Goal: Information Seeking & Learning: Learn about a topic

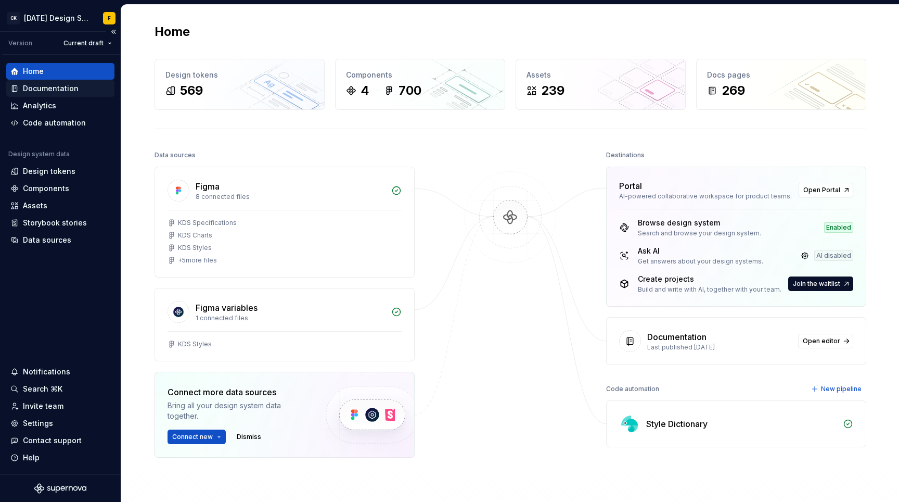
click at [42, 85] on div "Documentation" at bounding box center [51, 88] width 56 height 10
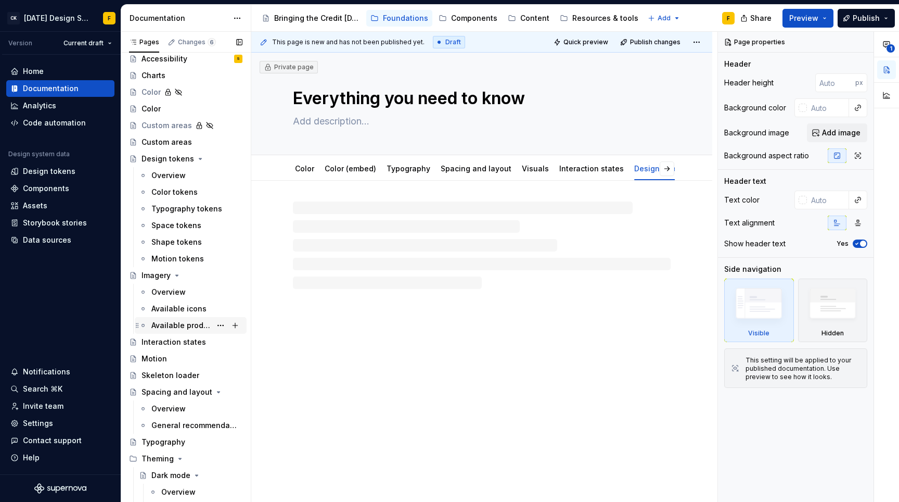
scroll to position [121, 0]
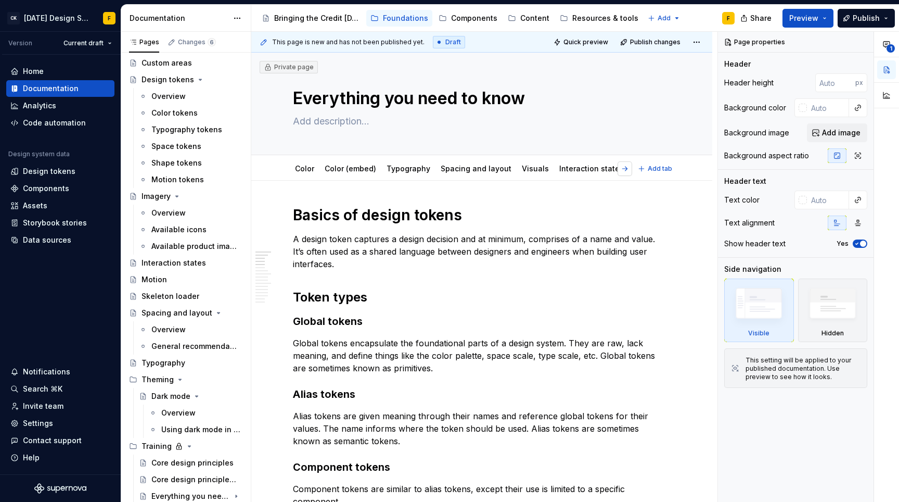
click at [629, 169] on button "button" at bounding box center [625, 168] width 15 height 15
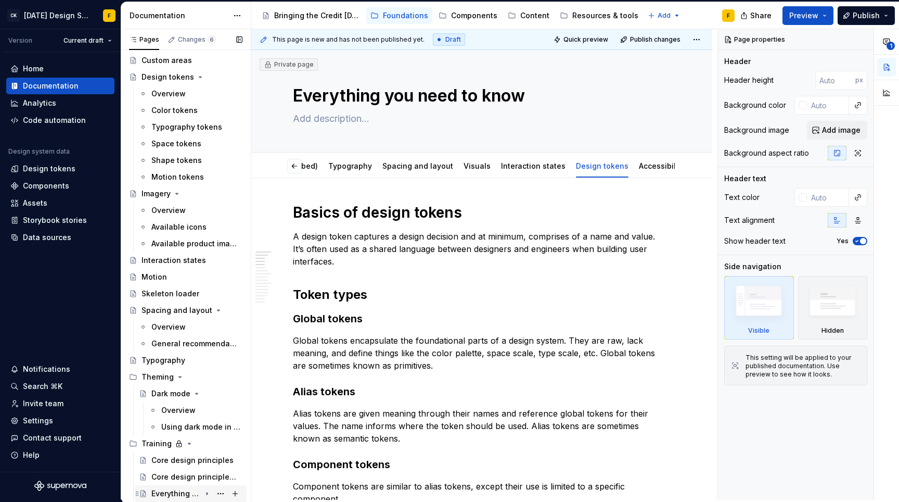
click at [203, 495] on icon "Page tree" at bounding box center [207, 493] width 8 height 8
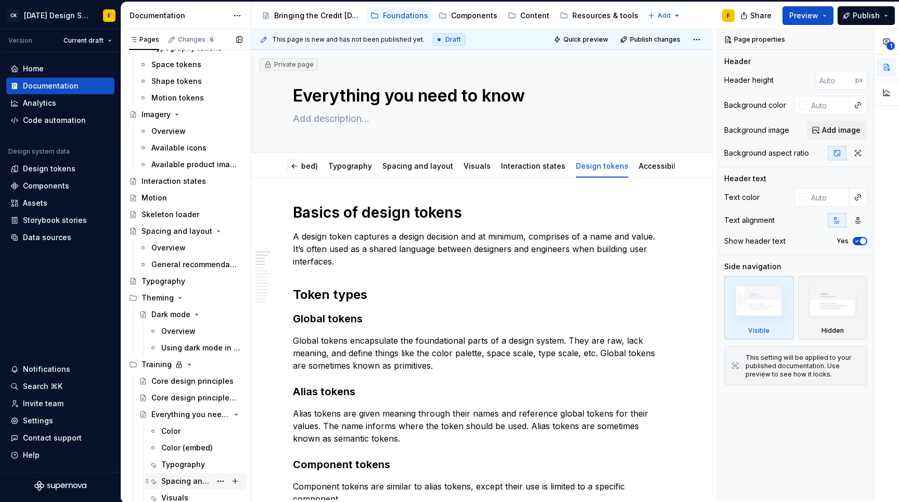
scroll to position [254, 0]
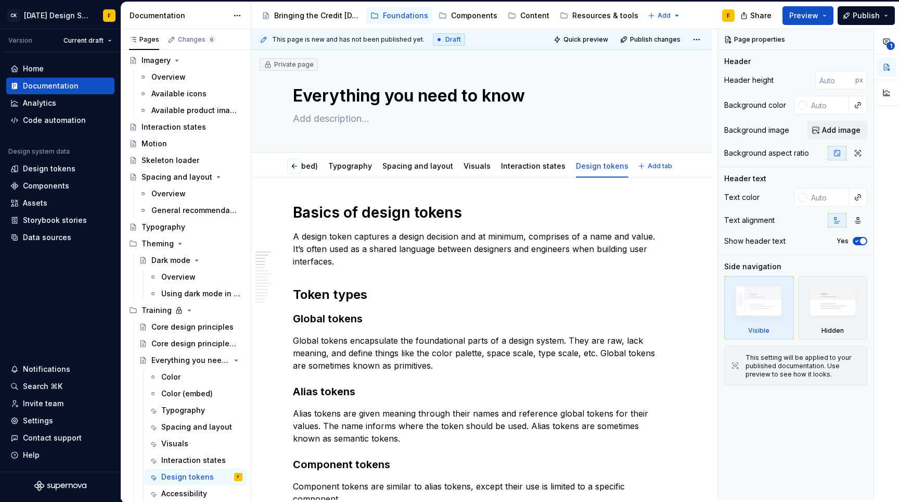
click at [639, 168] on link "Accessibility" at bounding box center [662, 165] width 46 height 9
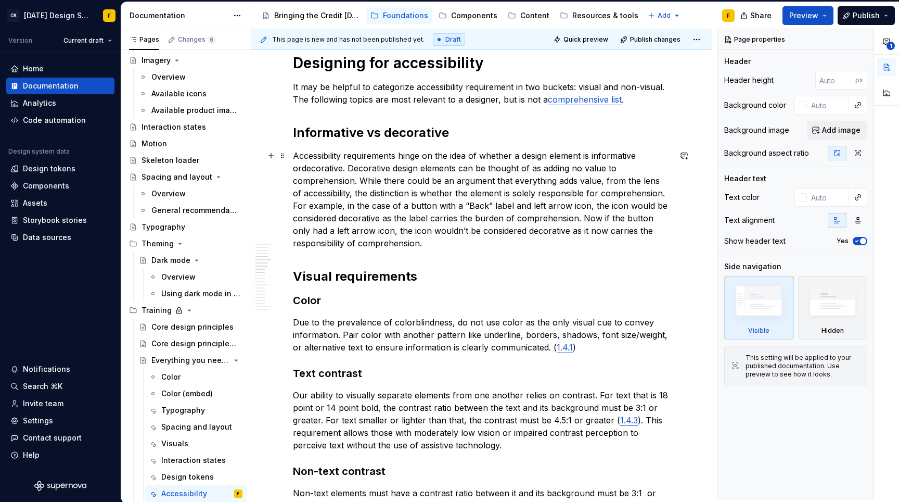
scroll to position [535, 0]
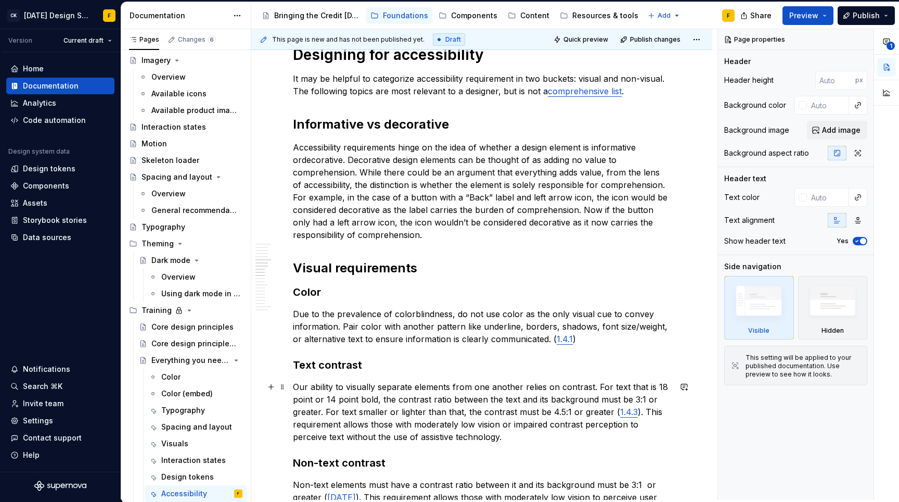
type textarea "*"
click at [510, 202] on p "Accessibility requirements hinge on the idea of whether a design element is inf…" at bounding box center [482, 191] width 378 height 100
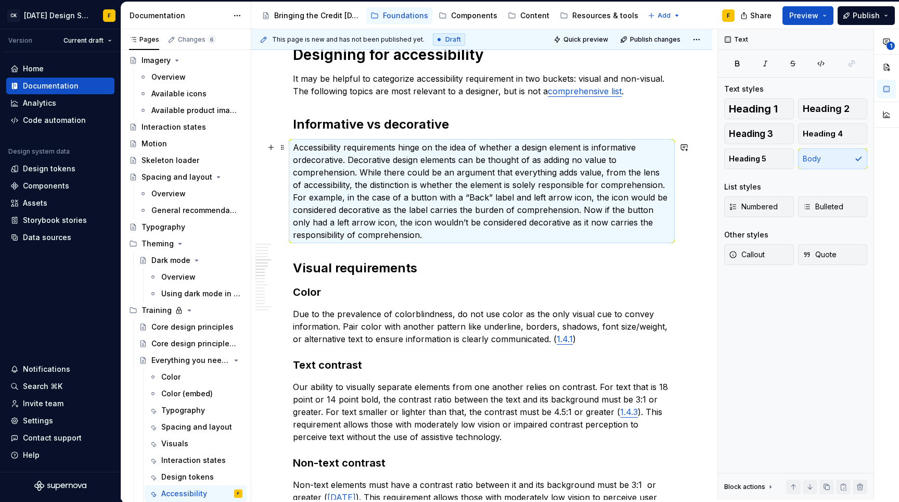
click at [510, 202] on p "Accessibility requirements hinge on the idea of whether a design element is inf…" at bounding box center [482, 191] width 378 height 100
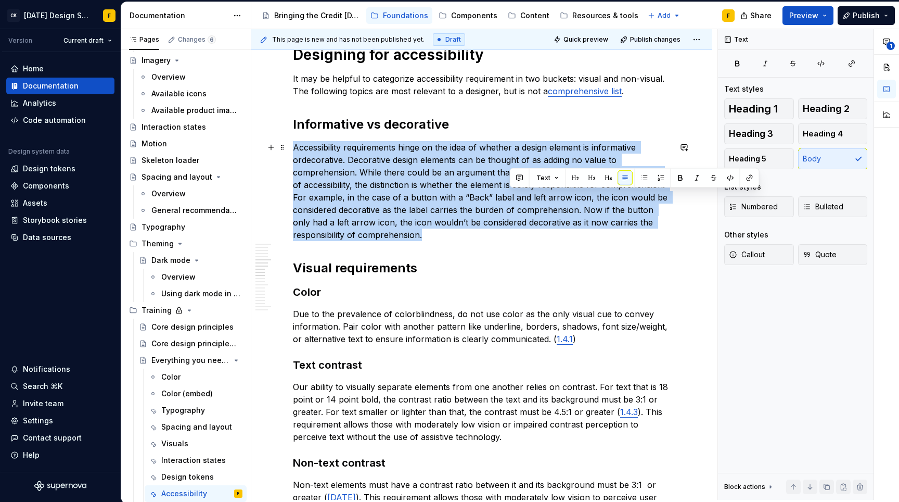
click at [510, 202] on p "Accessibility requirements hinge on the idea of whether a design element is inf…" at bounding box center [482, 191] width 378 height 100
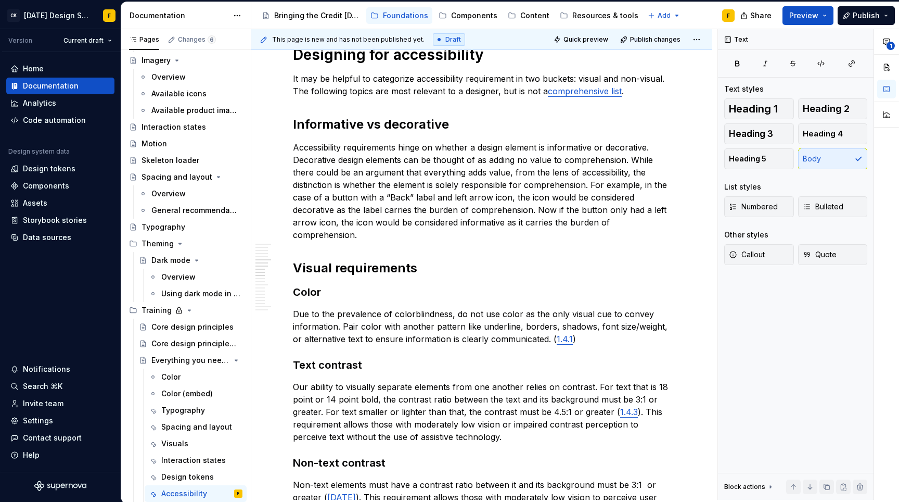
click at [451, 327] on p "Due to the prevalence of colorblindness, do not use color as the only visual cu…" at bounding box center [482, 326] width 378 height 37
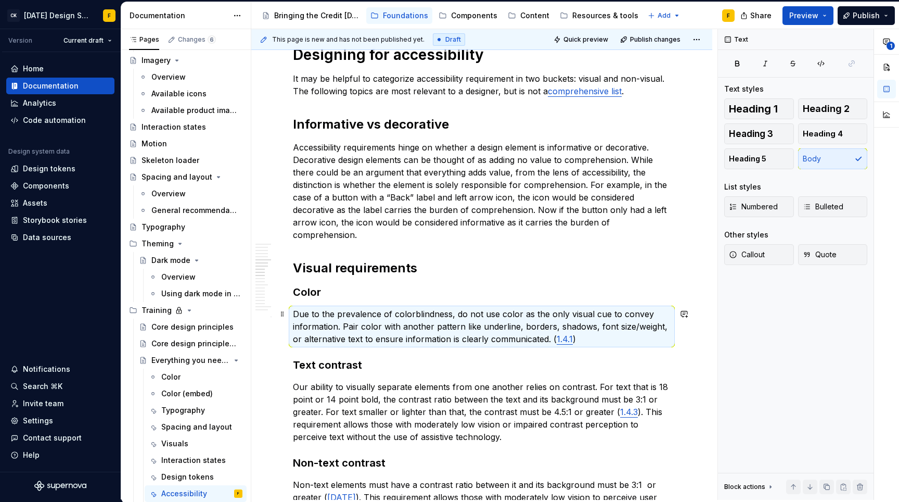
click at [451, 327] on p "Due to the prevalence of colorblindness, do not use color as the only visual cu…" at bounding box center [482, 326] width 378 height 37
click at [494, 321] on p "Due to the prevalence of colorblindness, do not use color as the only visual cu…" at bounding box center [482, 326] width 378 height 37
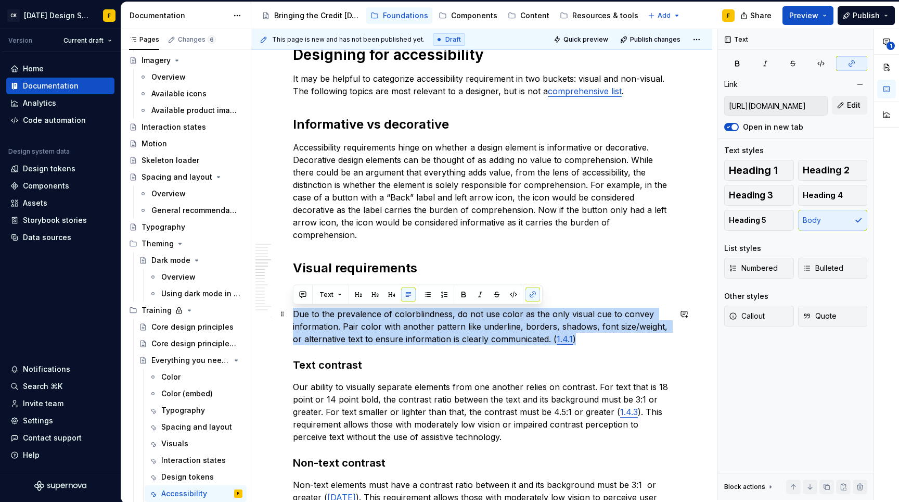
click at [494, 321] on p "Due to the prevalence of colorblindness, do not use color as the only visual cu…" at bounding box center [482, 326] width 378 height 37
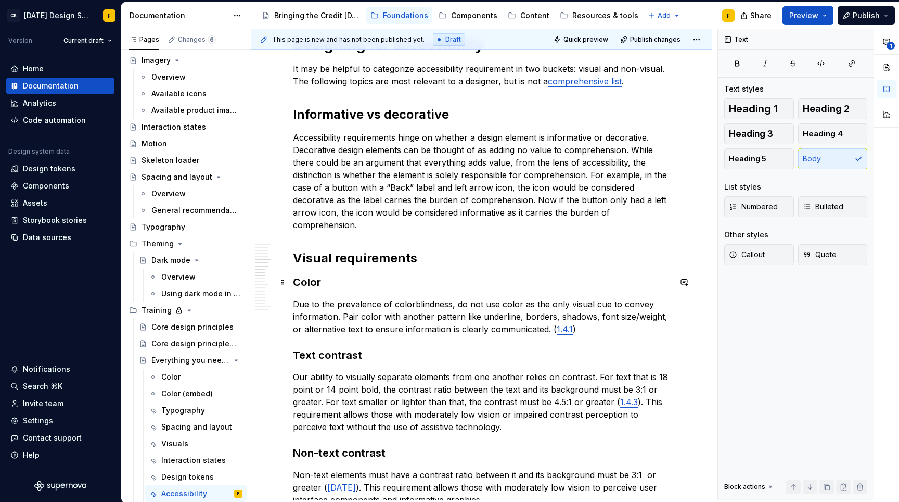
scroll to position [547, 0]
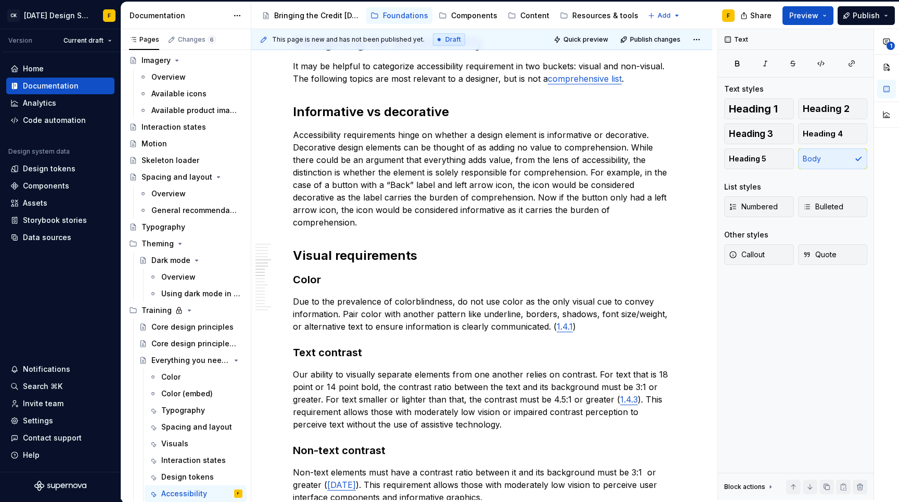
click at [466, 385] on p "Our ability to visually separate elements from one another relies on contrast. …" at bounding box center [482, 399] width 378 height 62
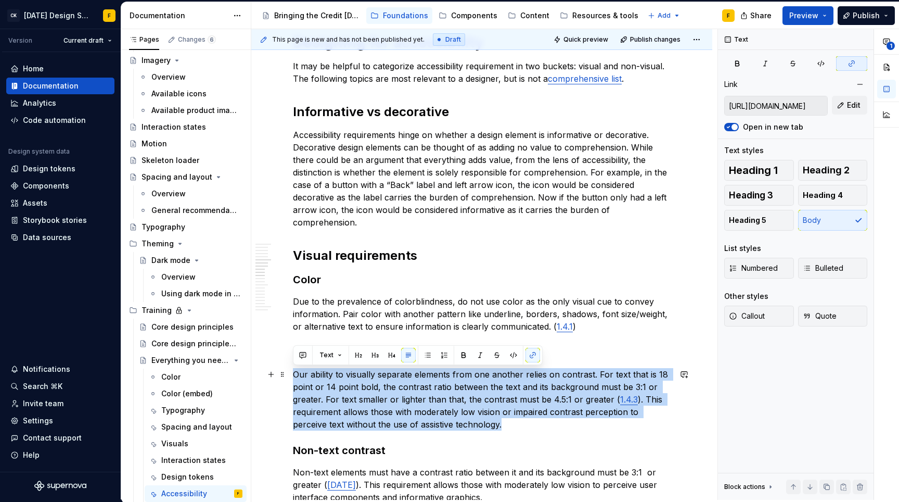
click at [466, 385] on p "Our ability to visually separate elements from one another relies on contrast. …" at bounding box center [482, 399] width 378 height 62
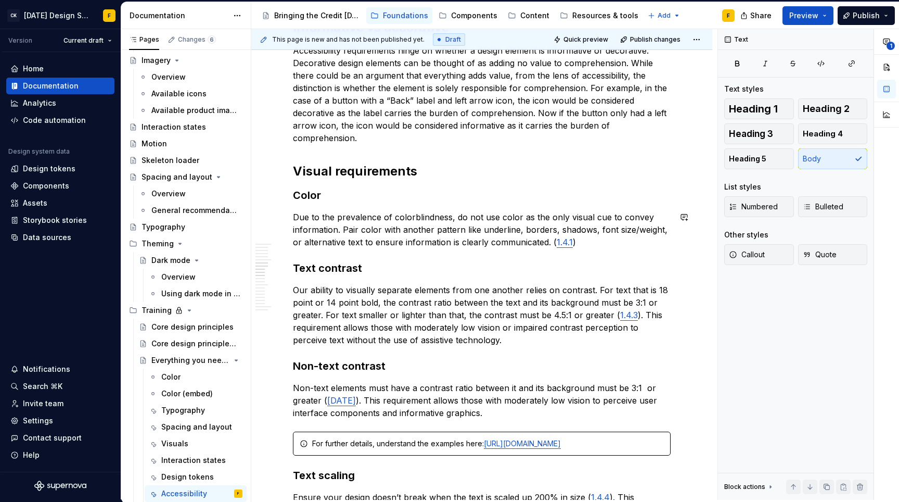
scroll to position [684, 0]
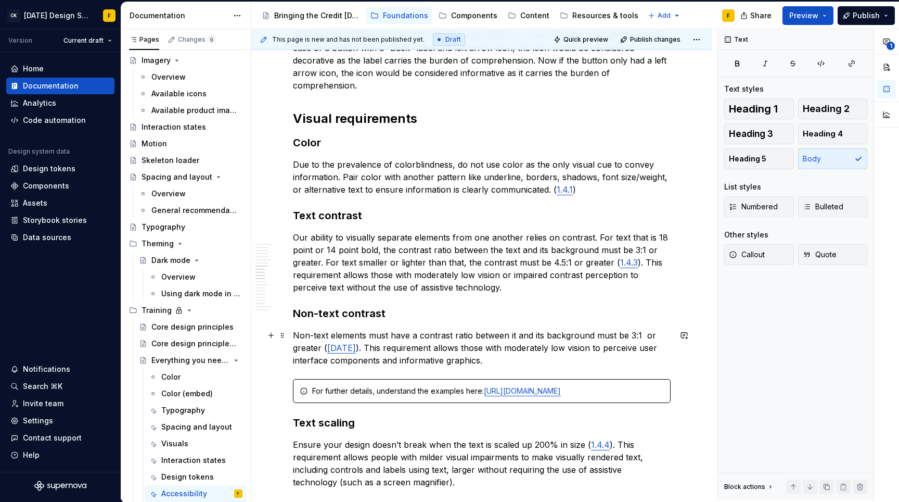
click at [645, 335] on p "Non-text elements must have a contrast ratio between it and its background must…" at bounding box center [482, 347] width 378 height 37
click at [515, 361] on p "Non-text elements must have a contrast ratio between it and its background must…" at bounding box center [482, 347] width 378 height 37
click at [40, 66] on div "Home" at bounding box center [33, 68] width 21 height 10
